Goal: Check status: Check status

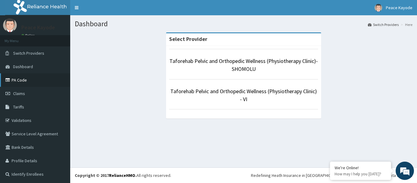
click at [16, 81] on link "PA Code" at bounding box center [35, 79] width 70 height 13
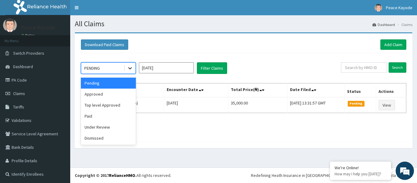
click at [127, 69] on icon at bounding box center [130, 68] width 6 height 6
click at [109, 129] on div "Under Review" at bounding box center [108, 126] width 55 height 11
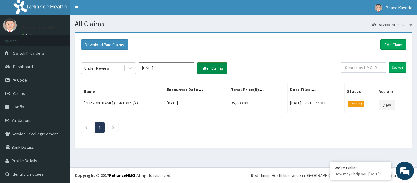
click at [214, 68] on button "Filter Claims" at bounding box center [212, 68] width 30 height 12
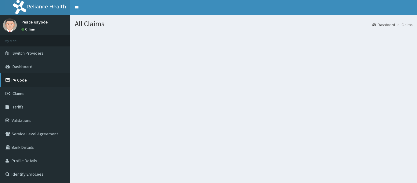
click at [29, 79] on link "PA Code" at bounding box center [35, 79] width 70 height 13
